Goal: Information Seeking & Learning: Find specific fact

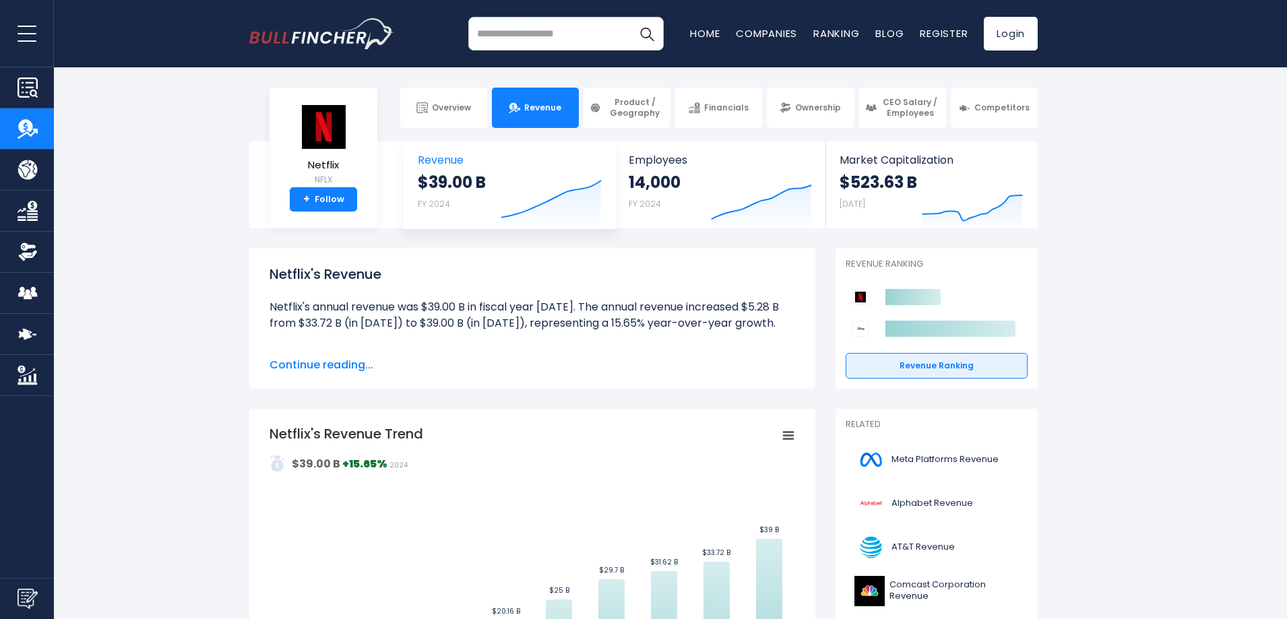
click at [423, 187] on strong "$39.00 B" at bounding box center [452, 182] width 68 height 21
click at [326, 368] on span "Continue reading..." at bounding box center [533, 365] width 526 height 16
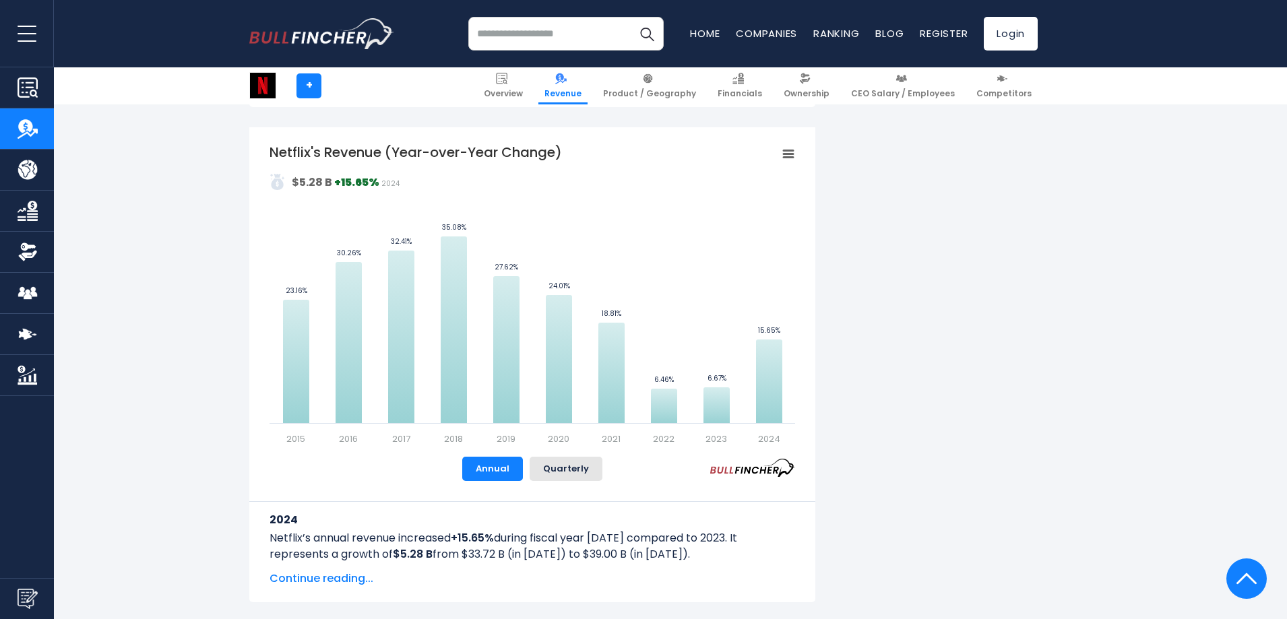
scroll to position [1213, 0]
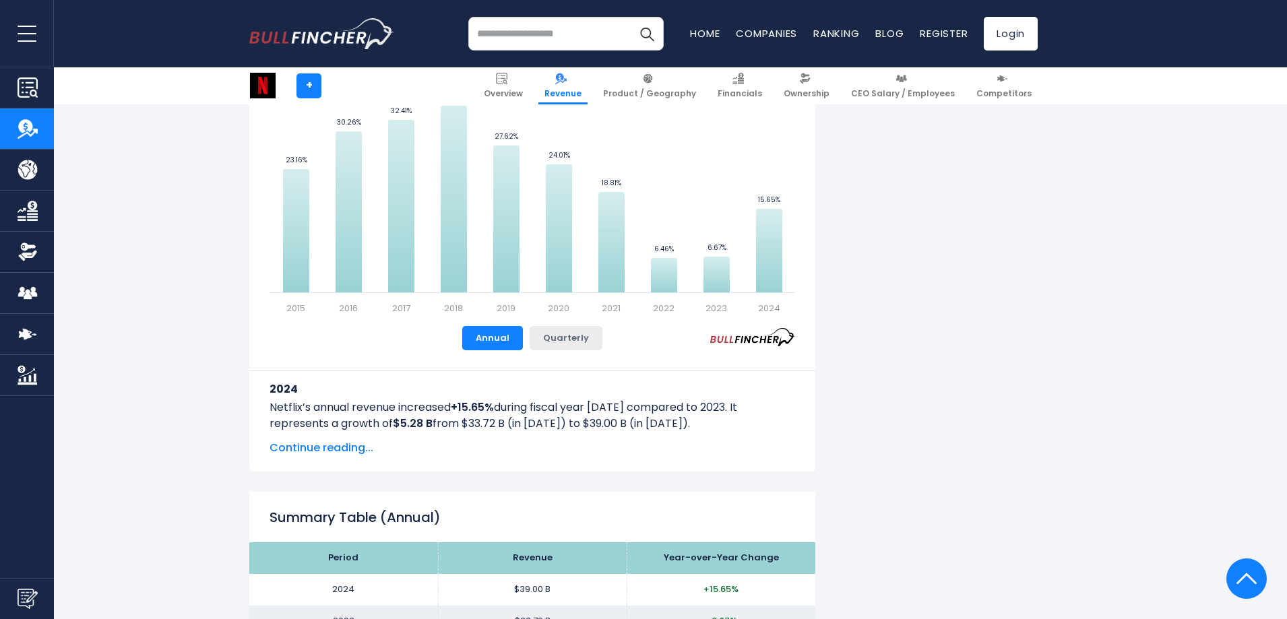
click at [575, 334] on button "Quarterly" at bounding box center [566, 338] width 73 height 24
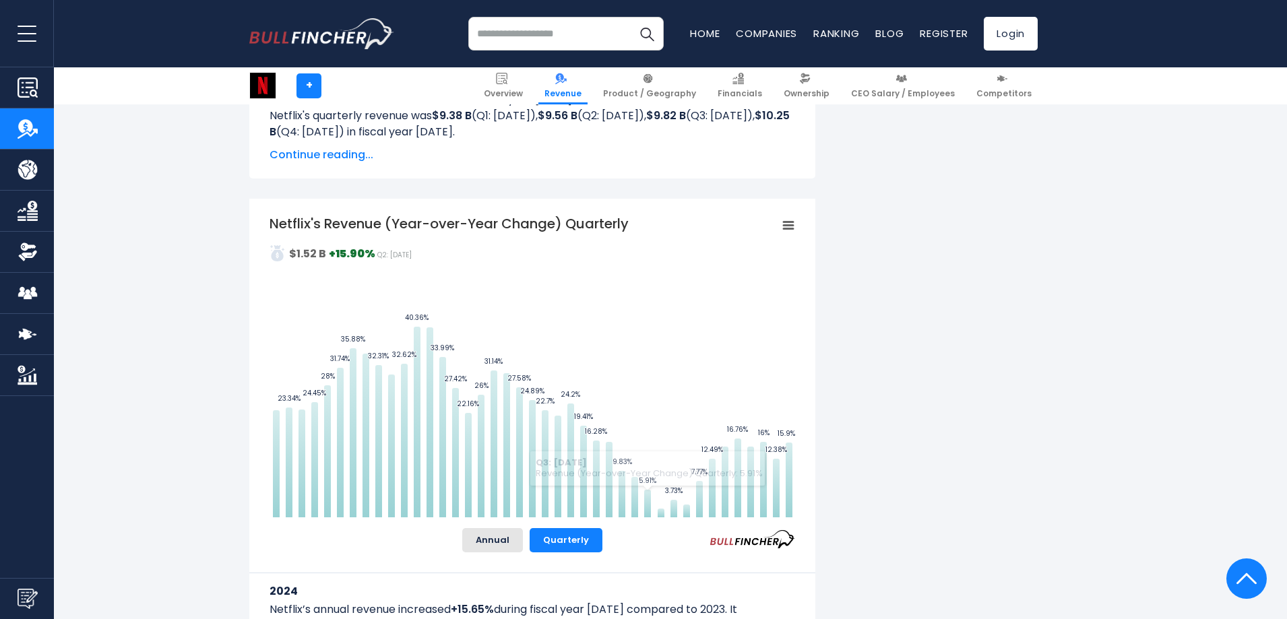
scroll to position [741, 0]
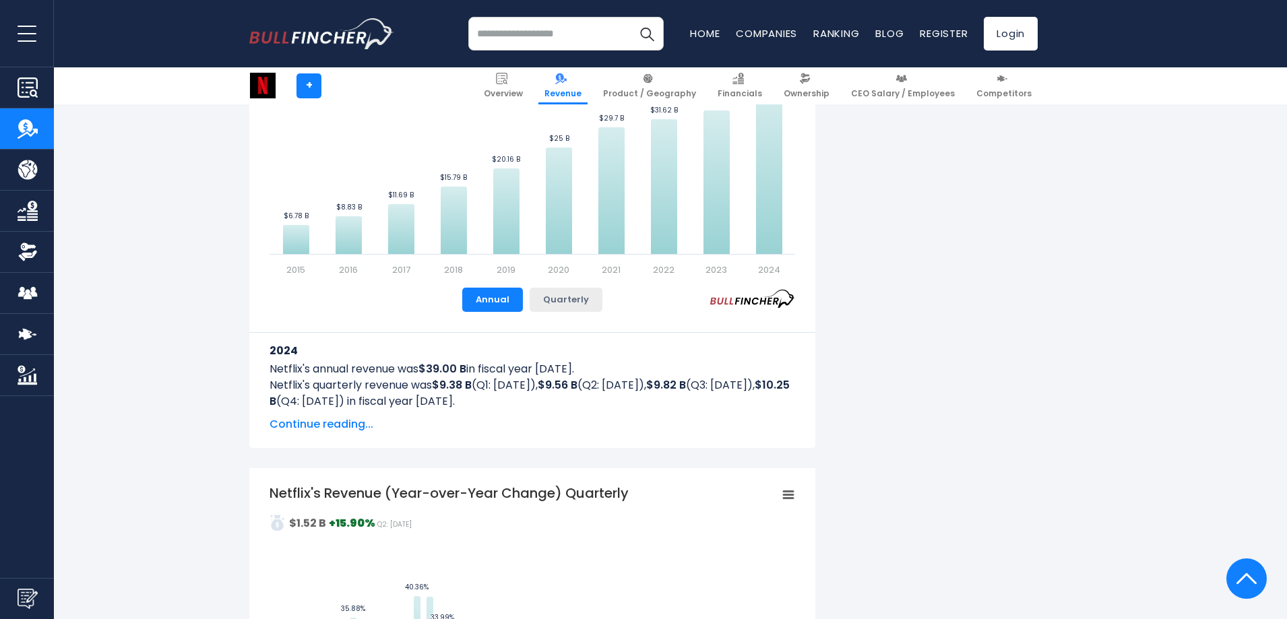
click at [559, 297] on button "Quarterly" at bounding box center [566, 300] width 73 height 24
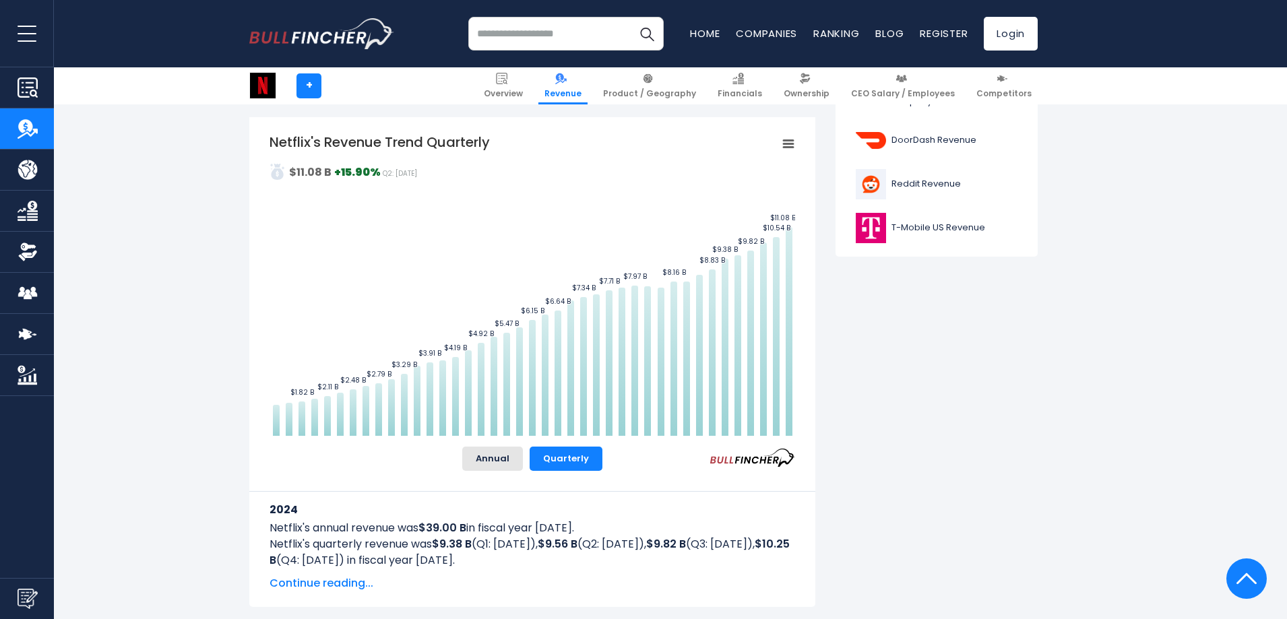
scroll to position [606, 0]
